Goal: Download file/media

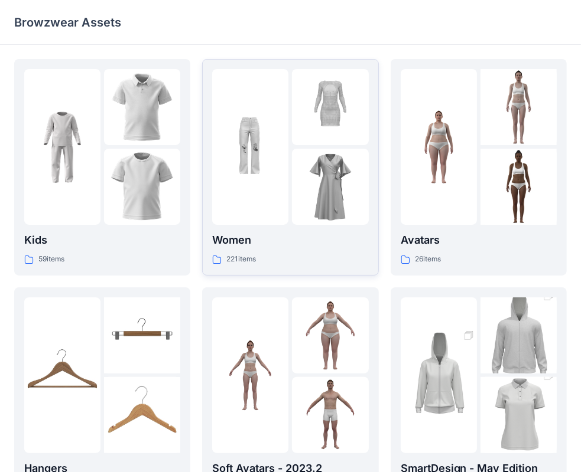
click at [272, 199] on div at bounding box center [250, 147] width 76 height 156
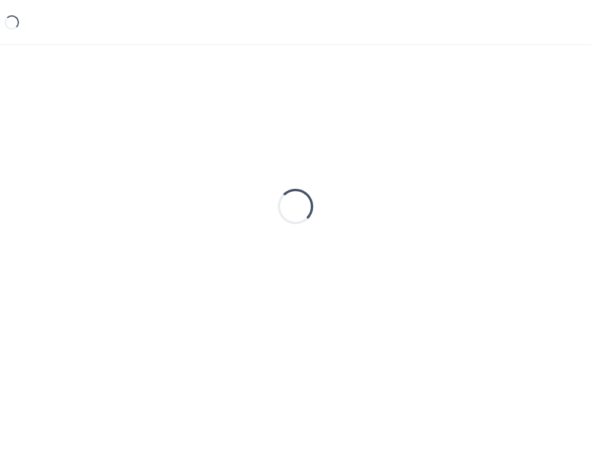
click at [272, 198] on div "Loading..." at bounding box center [295, 206] width 562 height 295
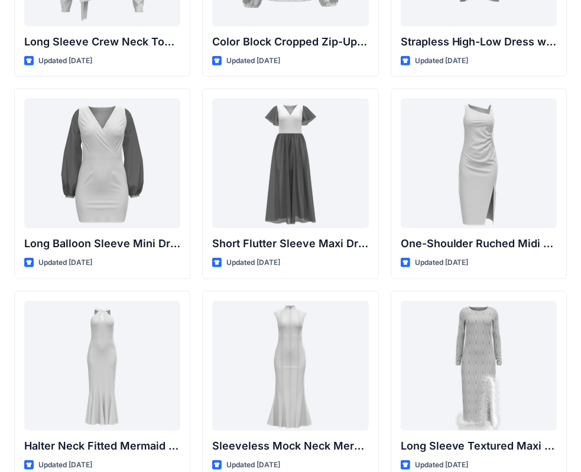
scroll to position [378, 0]
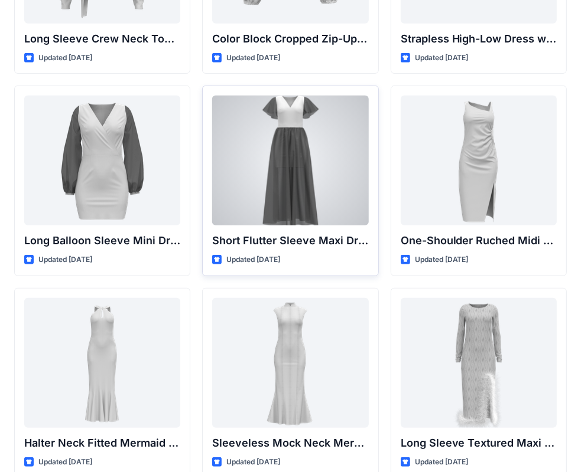
click at [305, 190] on div at bounding box center [290, 161] width 156 height 130
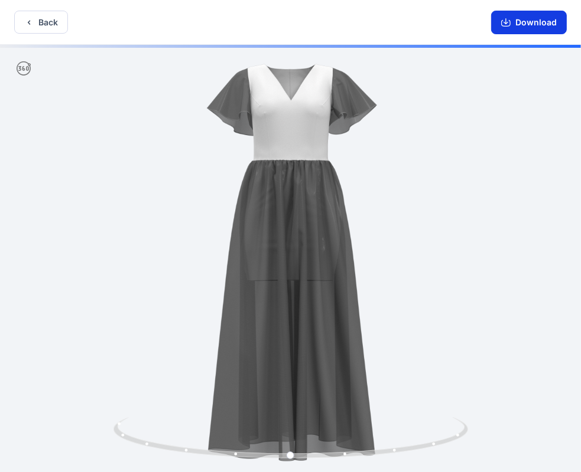
click at [543, 21] on button "Download" at bounding box center [529, 23] width 76 height 24
